Goal: Entertainment & Leisure: Consume media (video, audio)

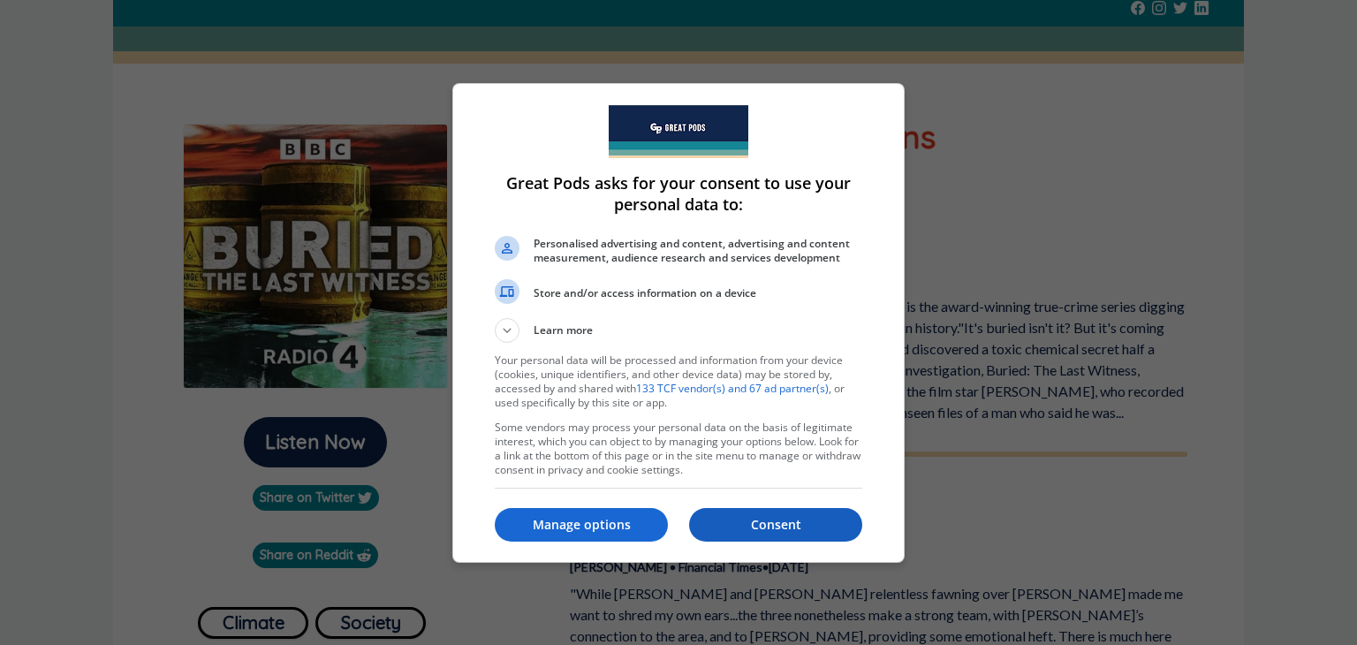
click at [781, 538] on button "Consent" at bounding box center [775, 525] width 173 height 34
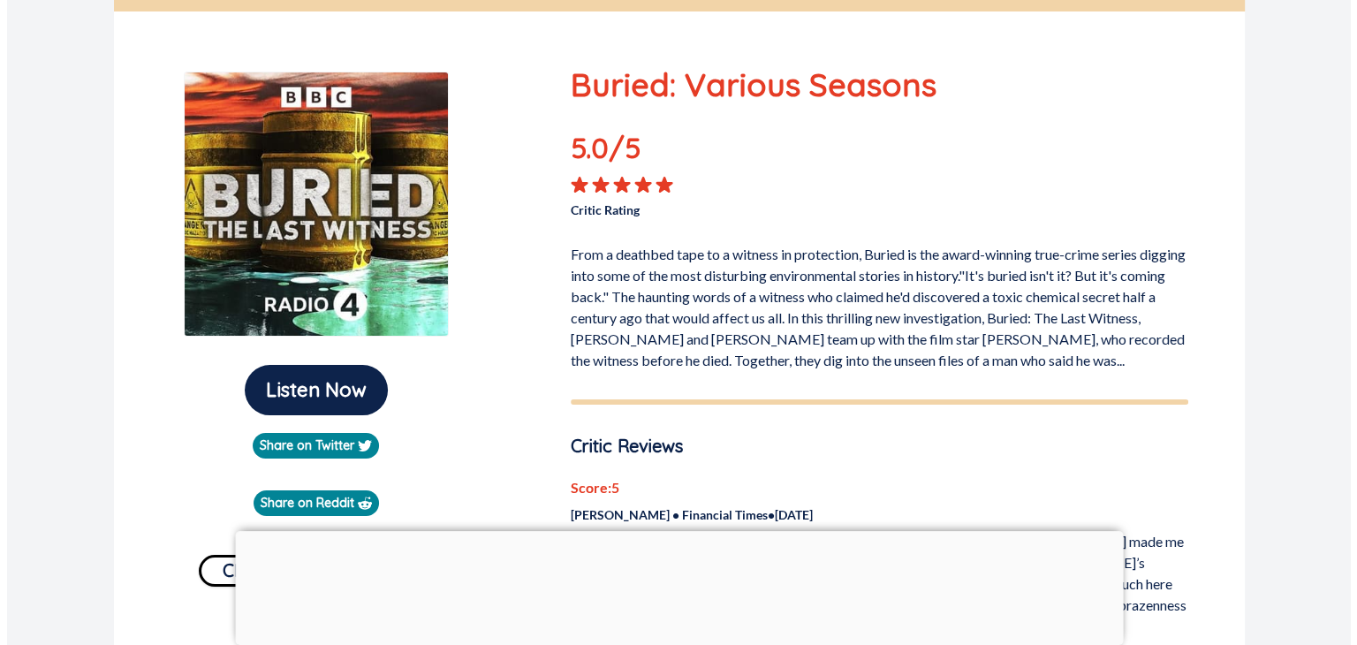
scroll to position [14, 0]
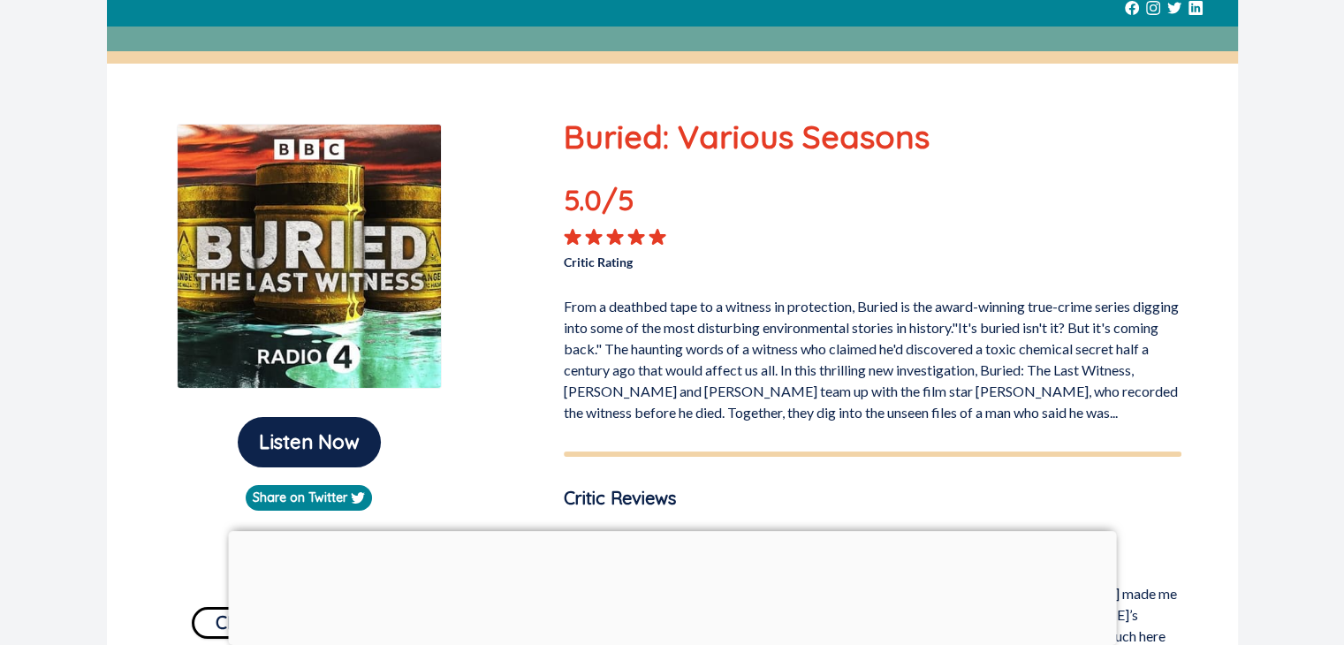
scroll to position [49, 0]
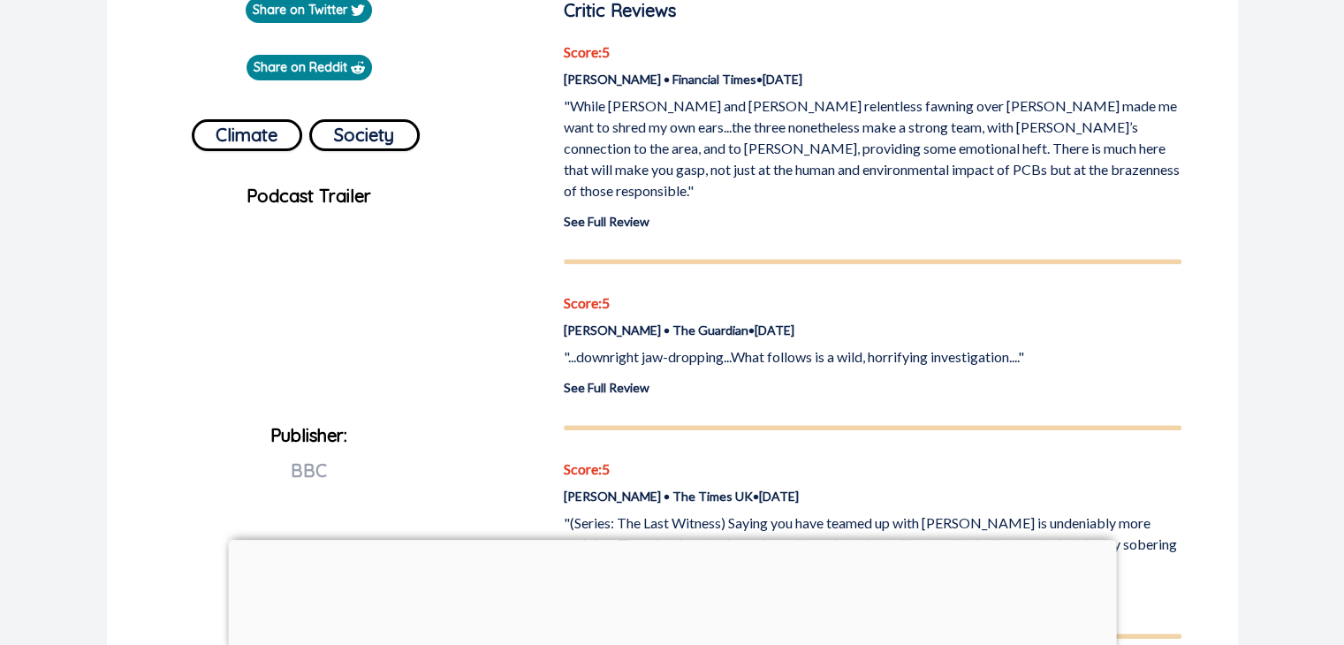
scroll to position [636, 0]
